Goal: Navigation & Orientation: Find specific page/section

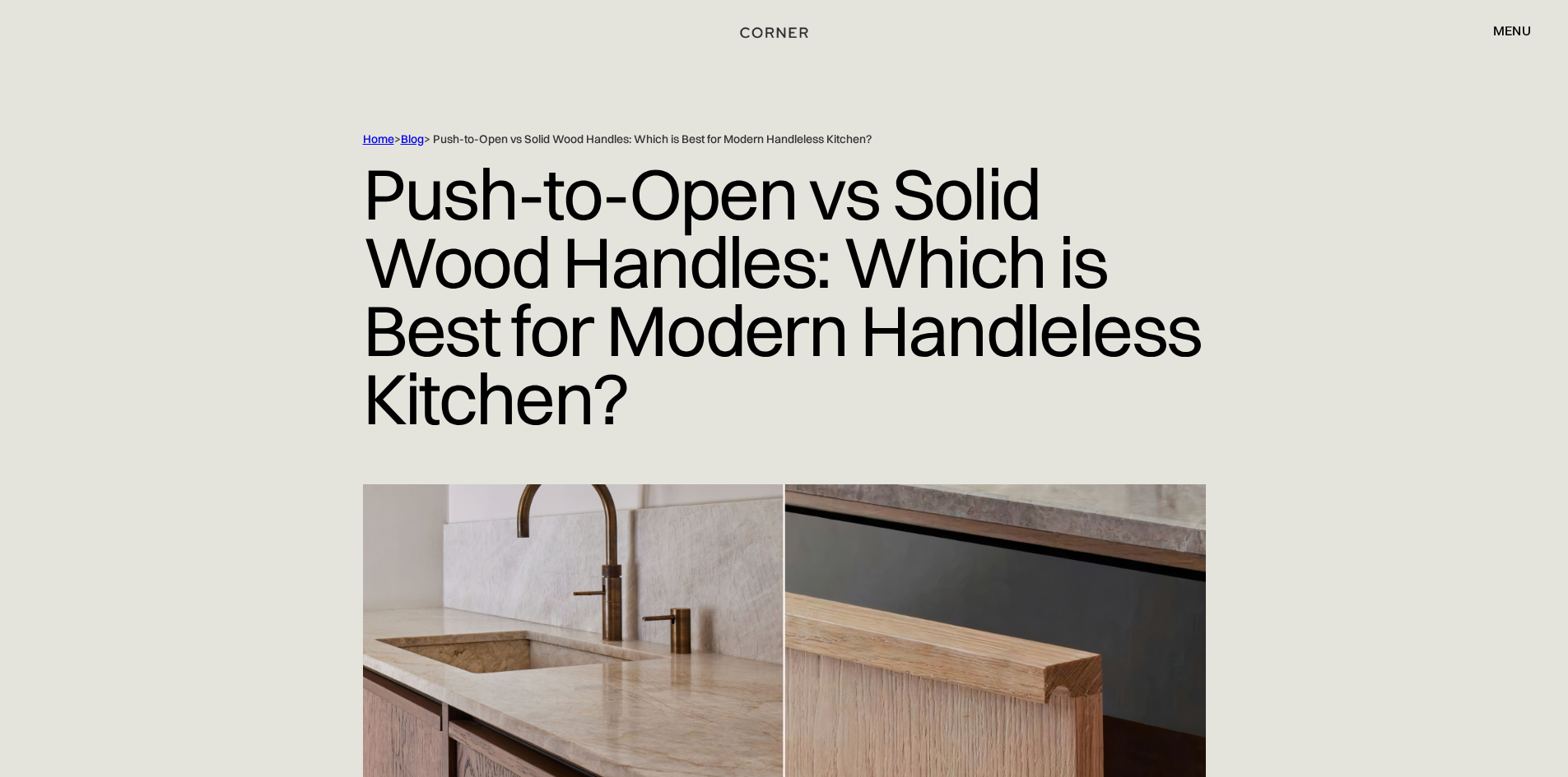
click at [764, 35] on img "home" at bounding box center [774, 32] width 67 height 21
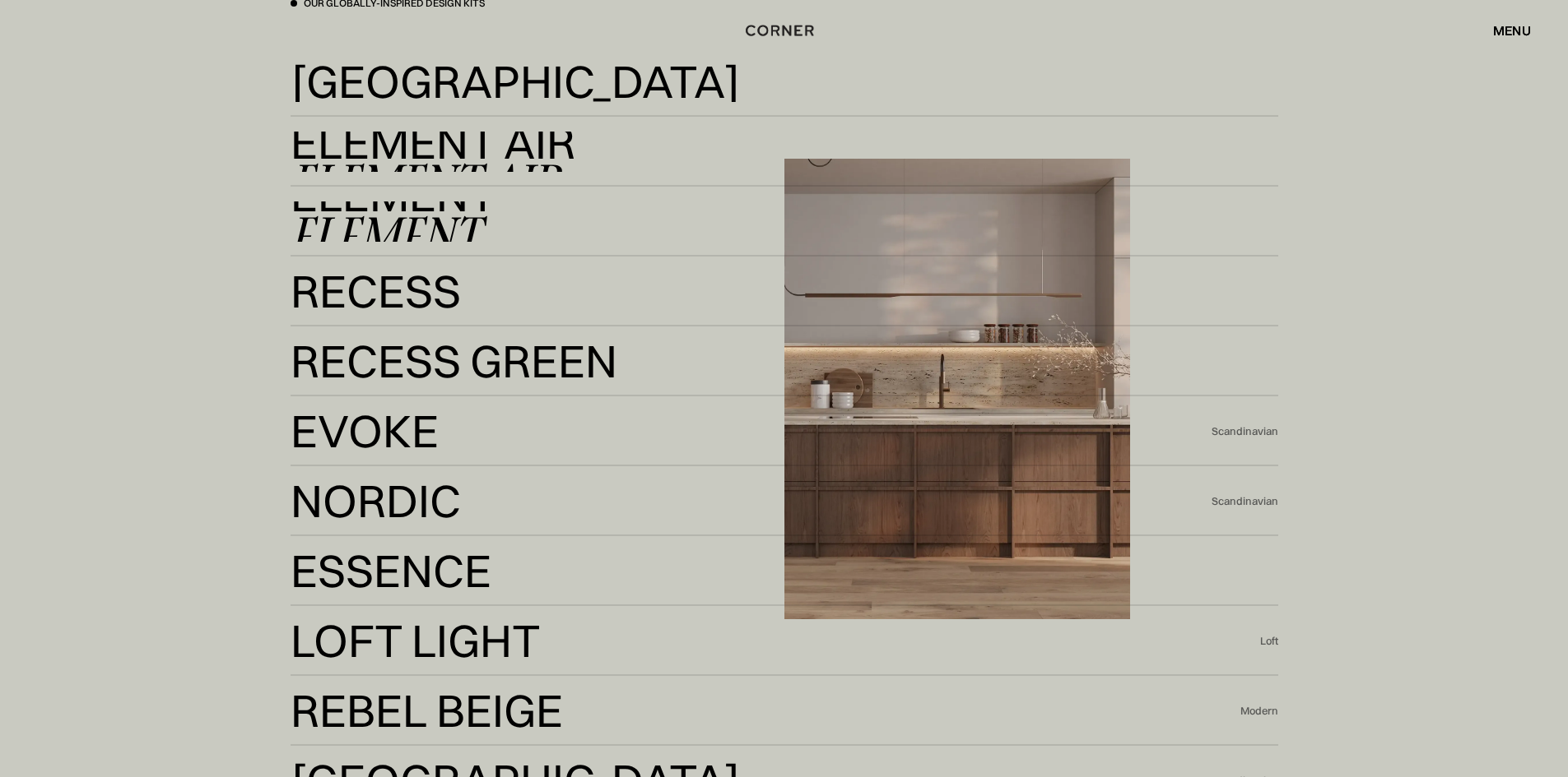
scroll to position [3619, 0]
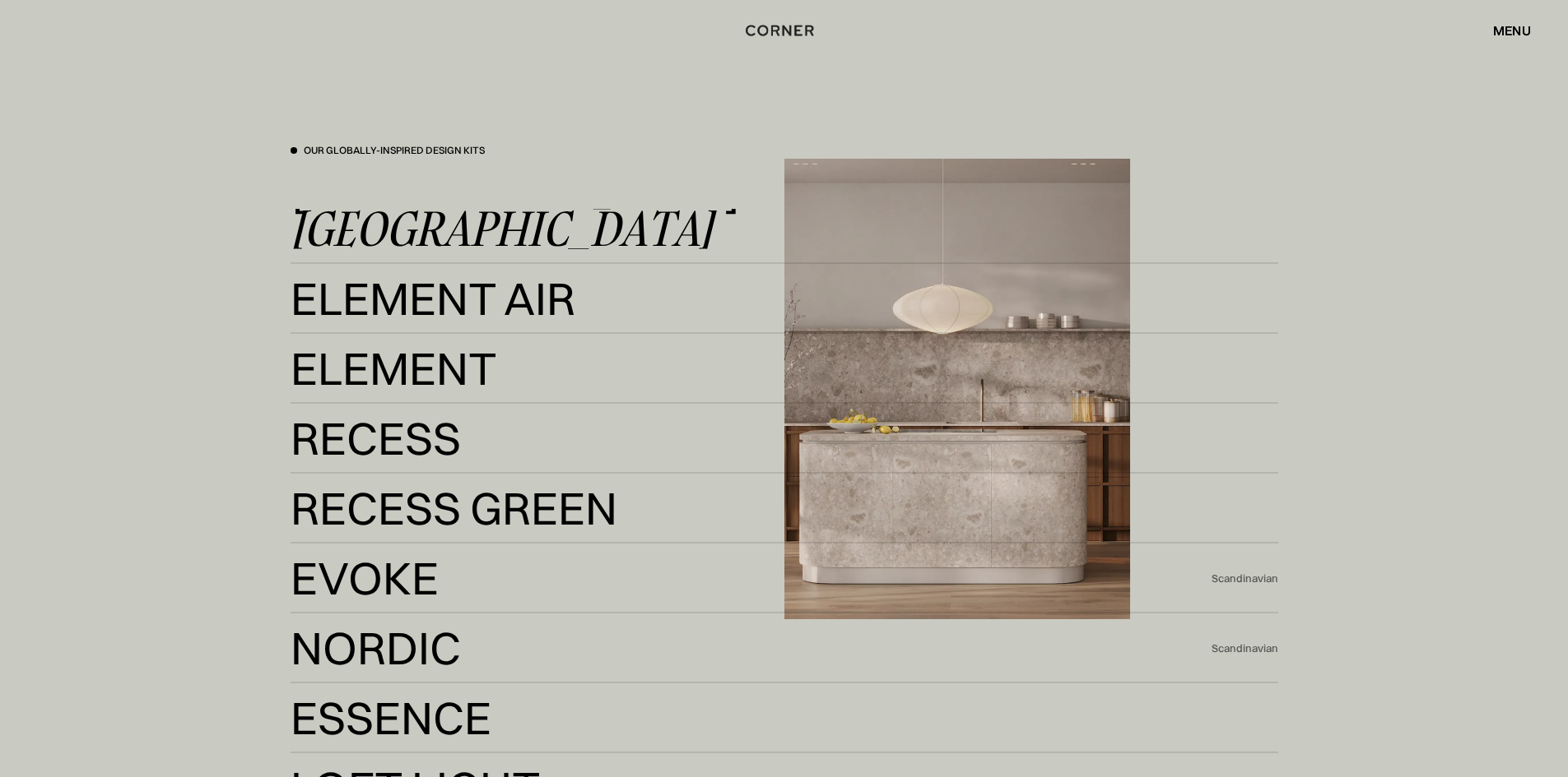
click at [379, 213] on div "[GEOGRAPHIC_DATA]" at bounding box center [501, 228] width 422 height 39
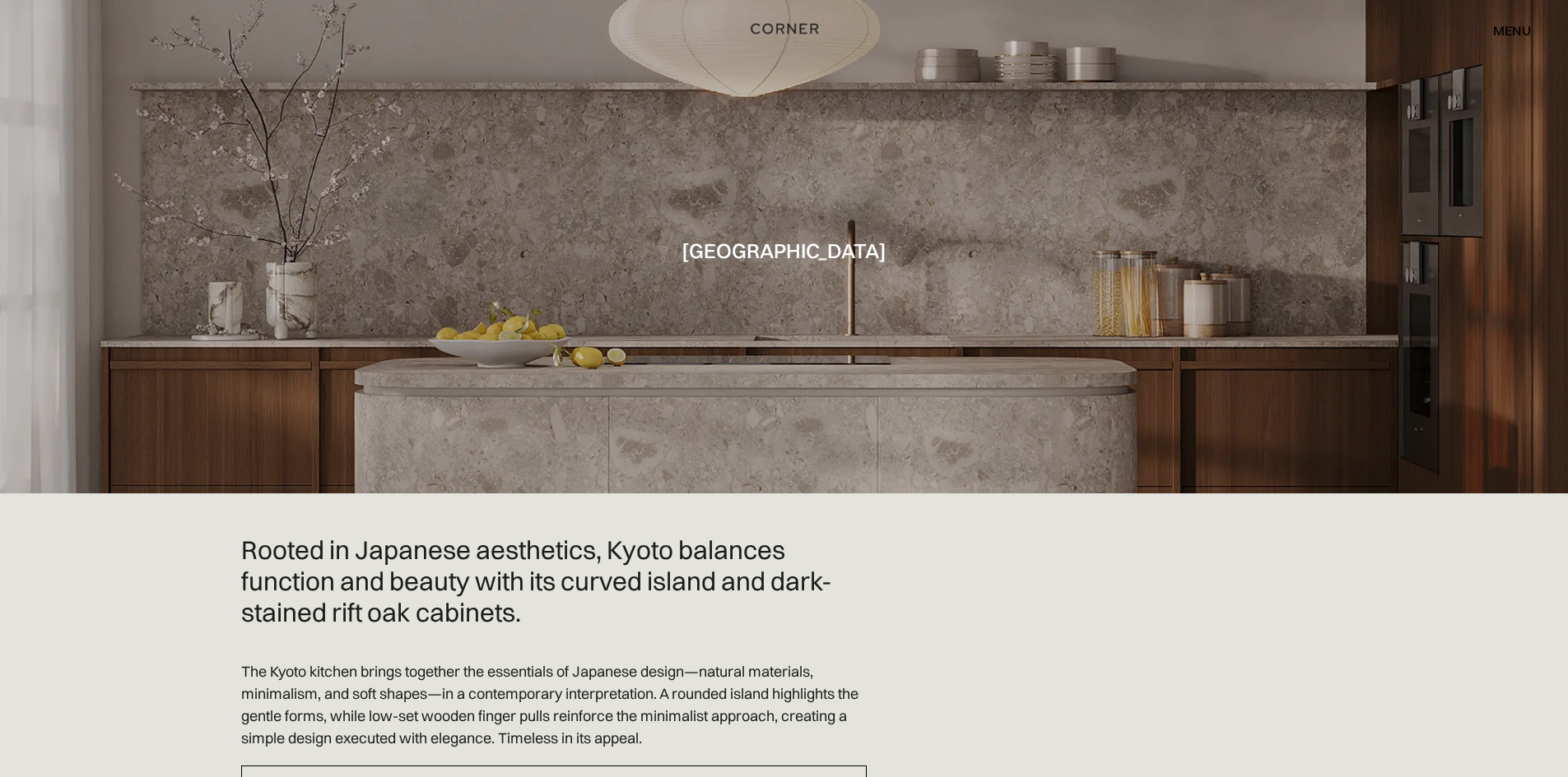
click at [793, 27] on img "home" at bounding box center [784, 29] width 67 height 21
